Goal: Information Seeking & Learning: Find specific fact

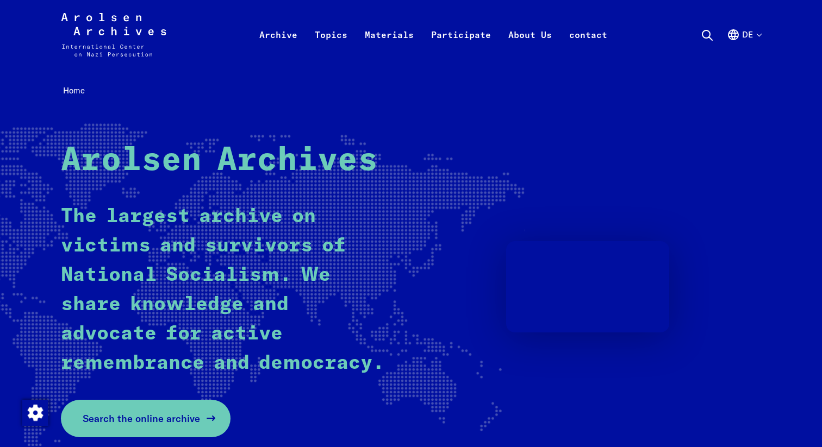
click at [173, 432] on link "Search the online archive" at bounding box center [146, 419] width 170 height 38
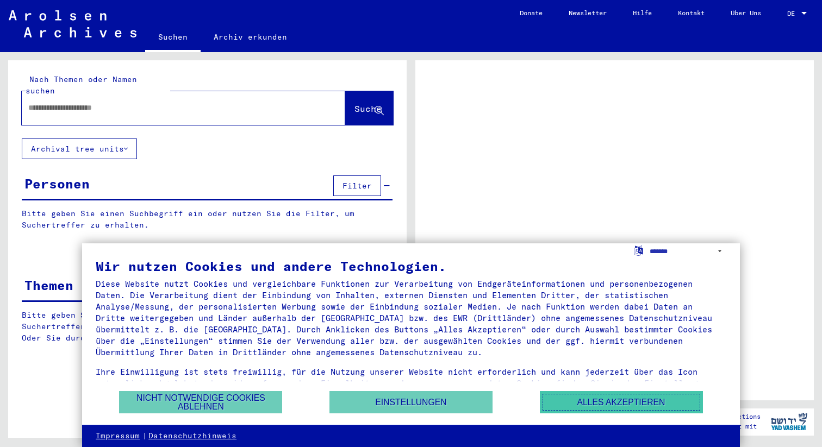
click at [593, 397] on button "Alles akzeptieren" at bounding box center [621, 402] width 163 height 22
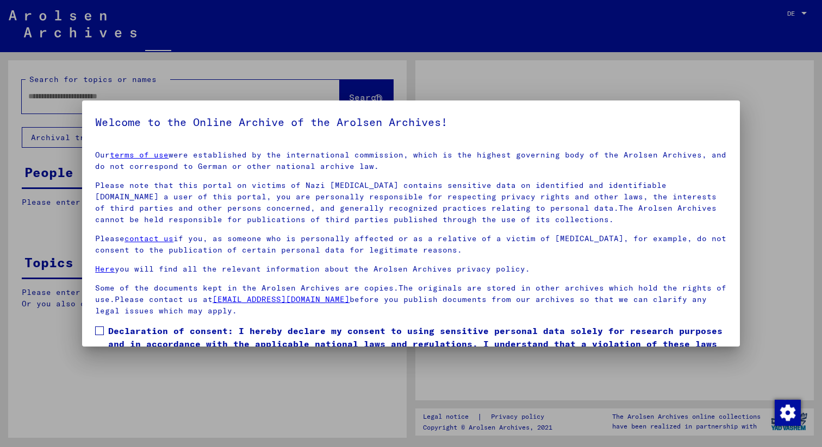
scroll to position [56, 0]
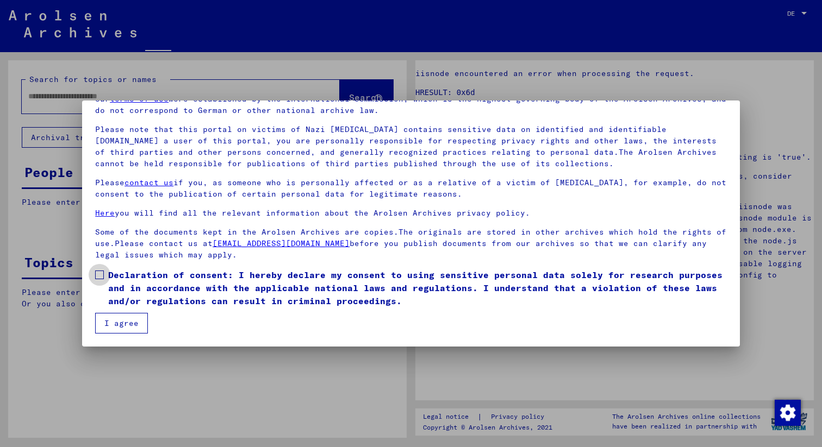
click at [103, 275] on span at bounding box center [99, 275] width 9 height 9
click at [137, 317] on button "I agree" at bounding box center [121, 323] width 53 height 21
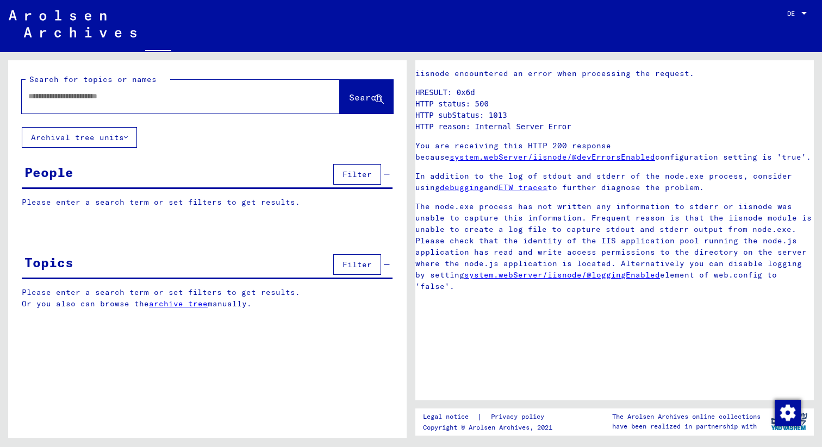
click at [152, 98] on input "text" at bounding box center [170, 96] width 285 height 11
click at [349, 94] on span "Search" at bounding box center [365, 97] width 33 height 11
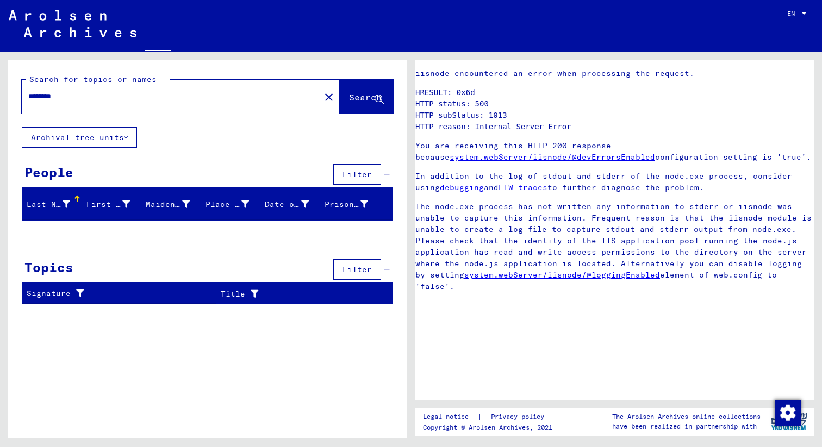
click at [38, 99] on input "********" at bounding box center [170, 96] width 285 height 11
type input "********"
click at [349, 104] on span "Search" at bounding box center [366, 97] width 35 height 11
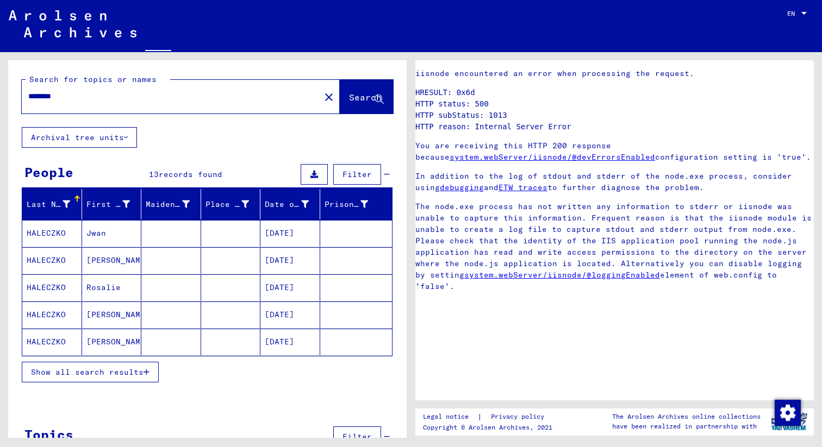
click at [58, 287] on mat-cell "HALECZKO" at bounding box center [52, 288] width 60 height 27
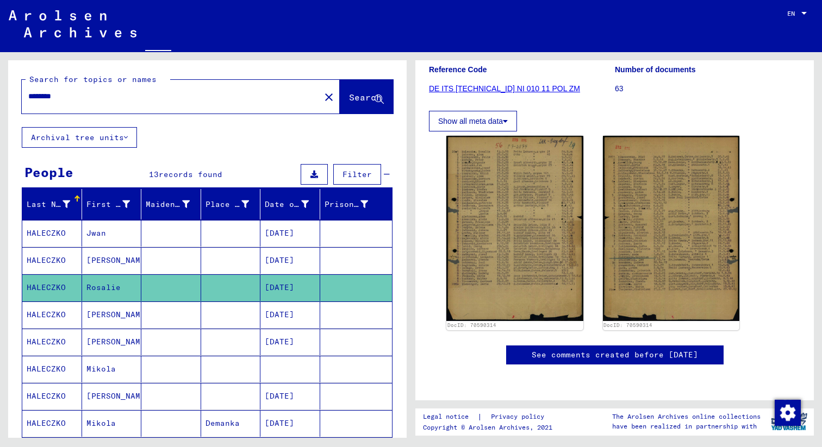
scroll to position [139, 0]
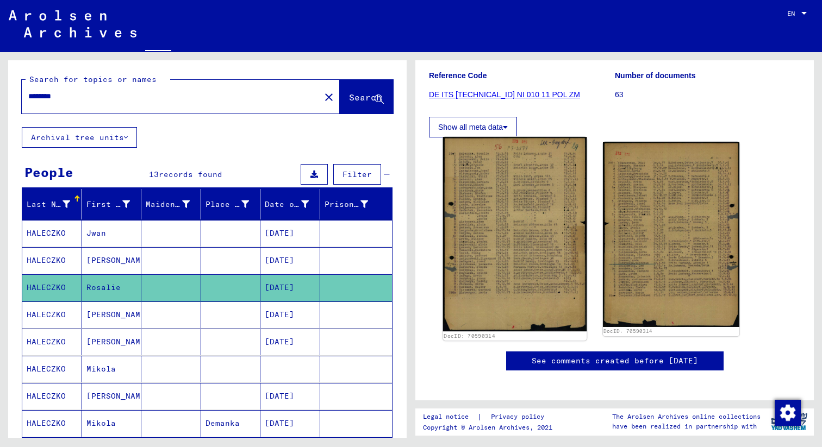
click at [520, 246] on img at bounding box center [515, 234] width 144 height 195
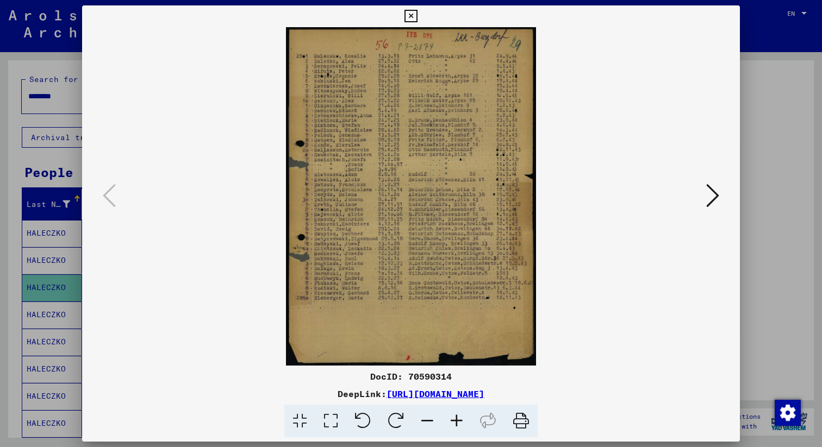
click at [428, 182] on img at bounding box center [411, 196] width 584 height 339
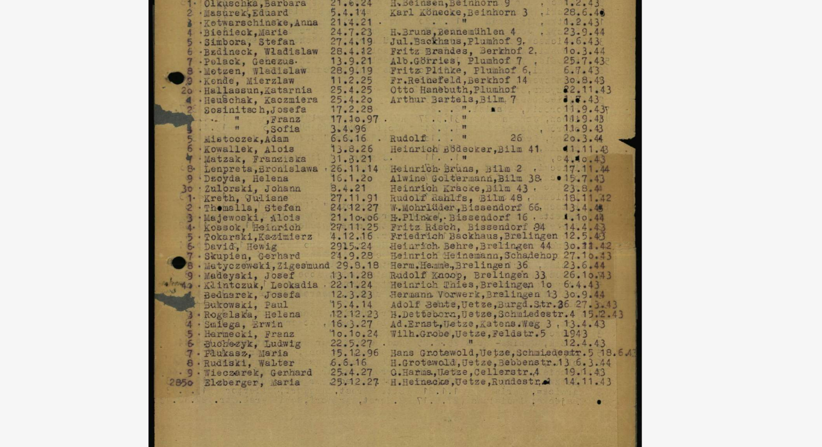
drag, startPoint x: 404, startPoint y: 157, endPoint x: 404, endPoint y: 195, distance: 38.1
click at [404, 195] on img at bounding box center [411, 196] width 584 height 339
drag, startPoint x: 417, startPoint y: 146, endPoint x: 415, endPoint y: 178, distance: 32.7
click at [415, 178] on img at bounding box center [411, 196] width 584 height 339
drag, startPoint x: 387, startPoint y: 238, endPoint x: 406, endPoint y: 184, distance: 56.4
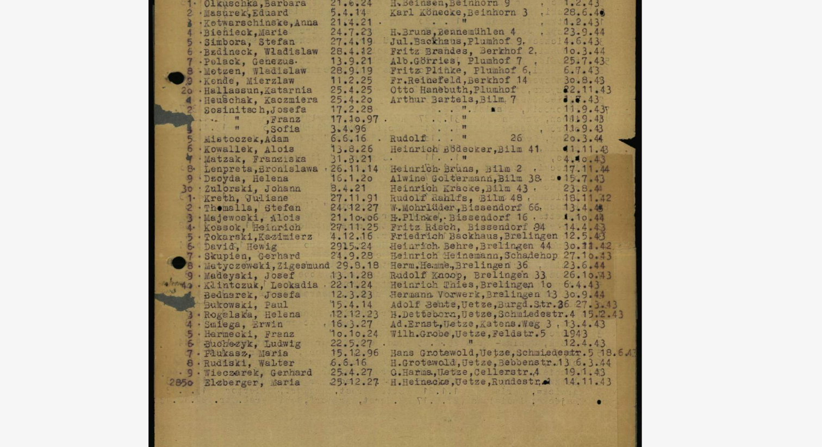
click at [406, 184] on img at bounding box center [411, 196] width 584 height 339
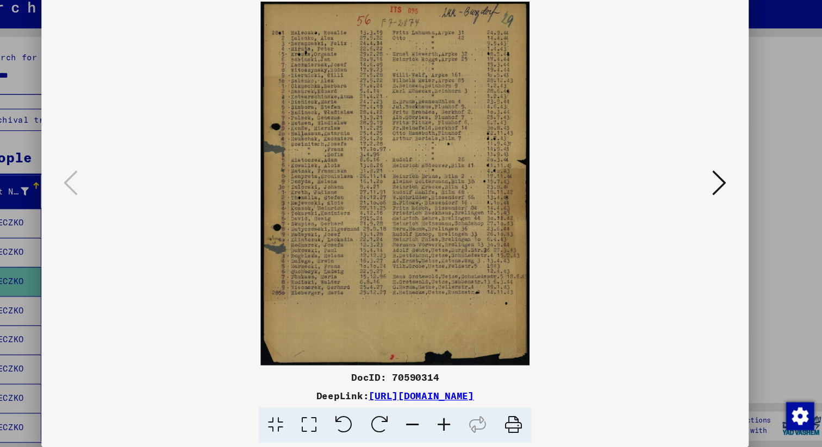
scroll to position [0, 0]
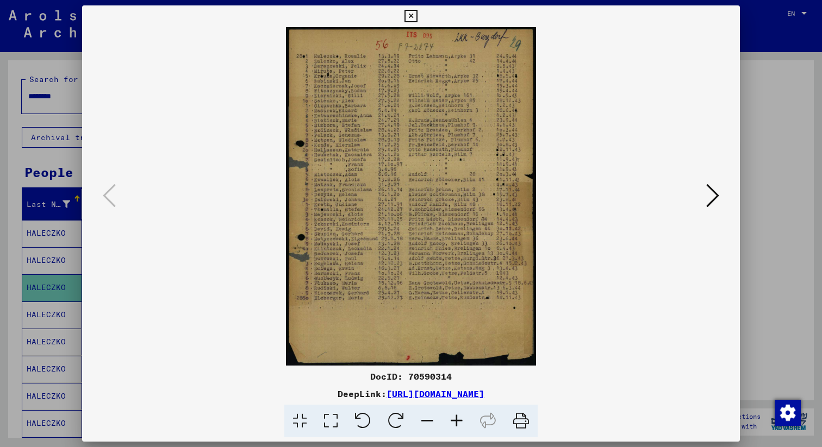
click at [60, 153] on div at bounding box center [411, 223] width 822 height 447
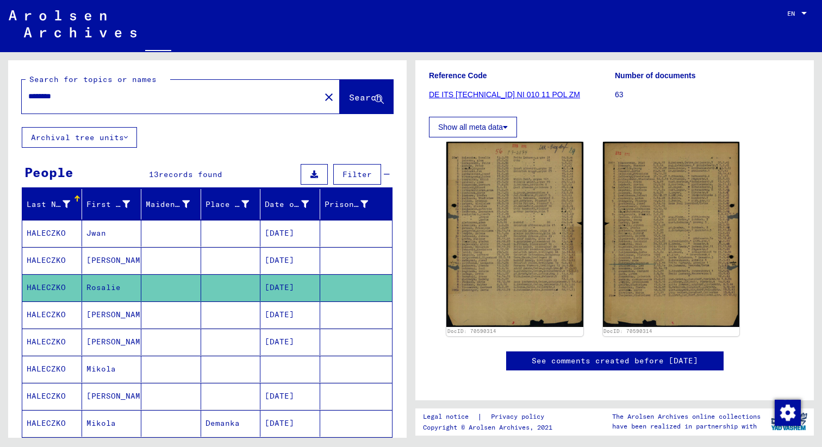
click at [457, 127] on button "Show all meta data" at bounding box center [473, 127] width 88 height 21
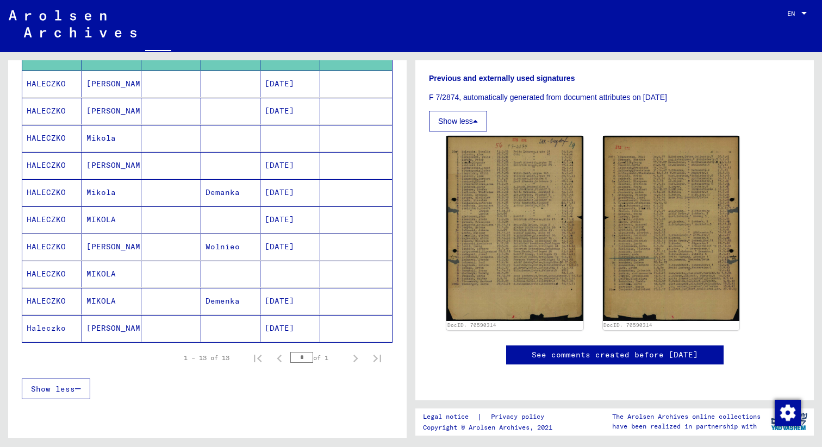
scroll to position [232, 0]
